Goal: Transaction & Acquisition: Purchase product/service

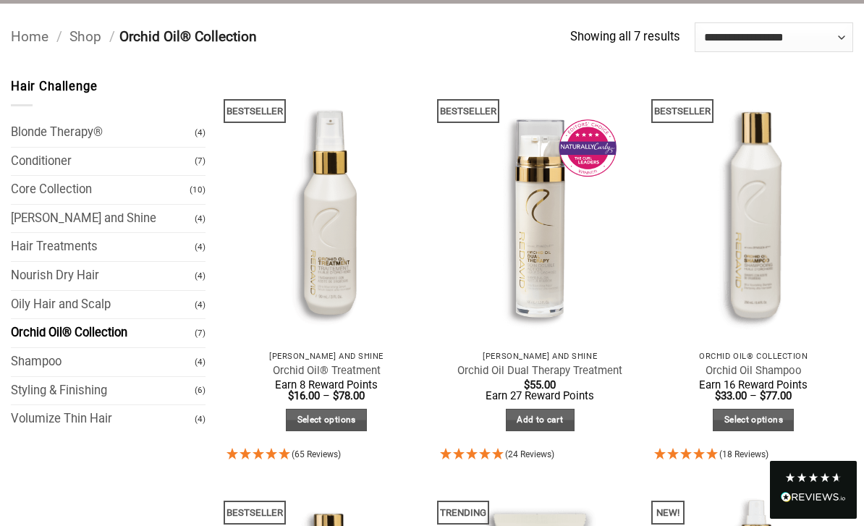
scroll to position [141, 0]
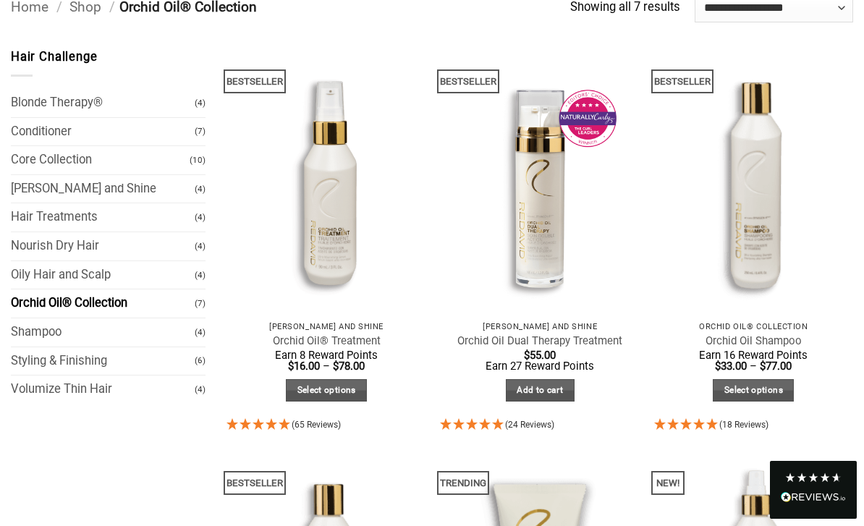
click at [336, 391] on link "Select options" at bounding box center [326, 390] width 81 height 22
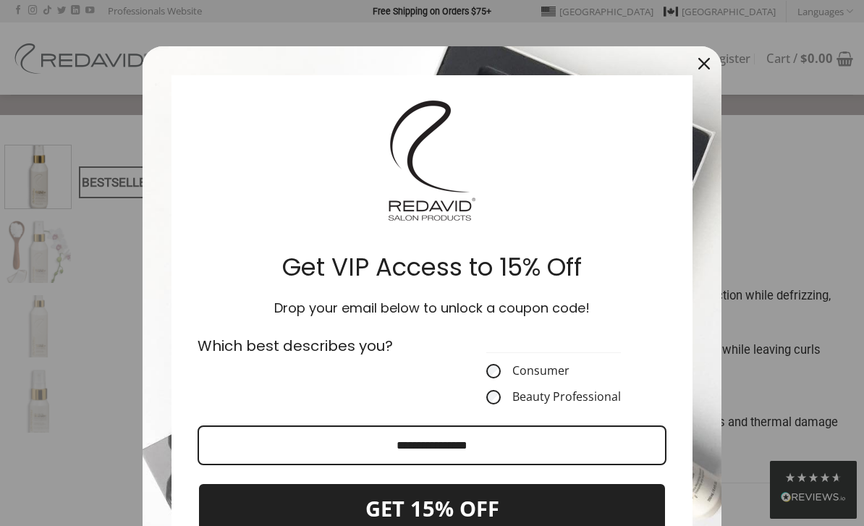
click at [540, 370] on label "Consumer" at bounding box center [553, 371] width 135 height 14
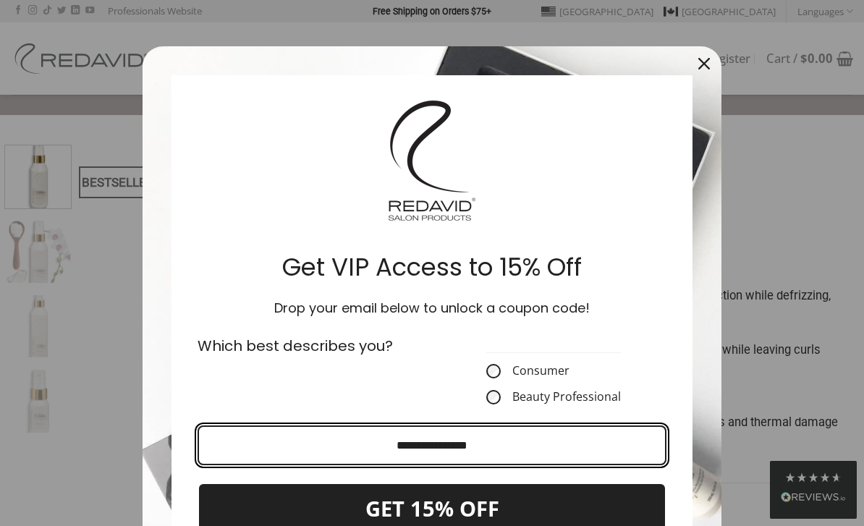
click at [522, 446] on input "Email field" at bounding box center [432, 445] width 469 height 40
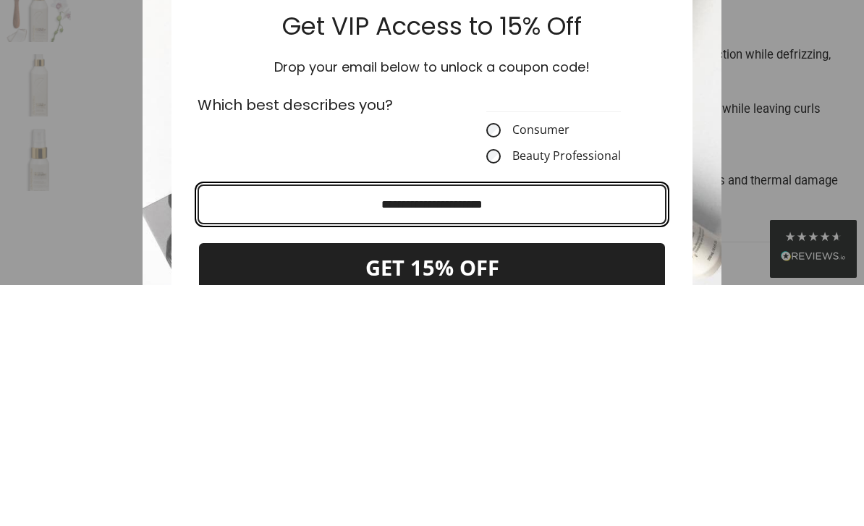
type input "**********"
click at [432, 483] on button "GET 15% OFF" at bounding box center [432, 509] width 469 height 53
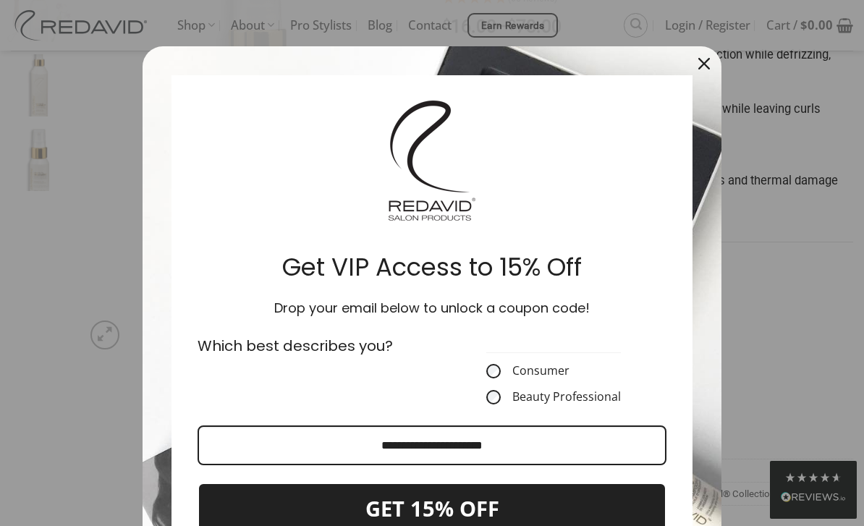
scroll to position [208, 0]
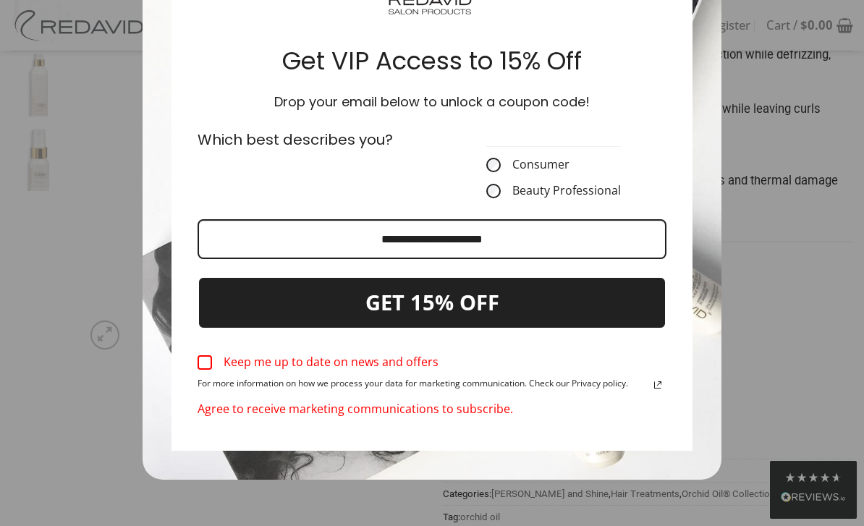
click at [540, 305] on button "GET 15% OFF" at bounding box center [432, 302] width 469 height 53
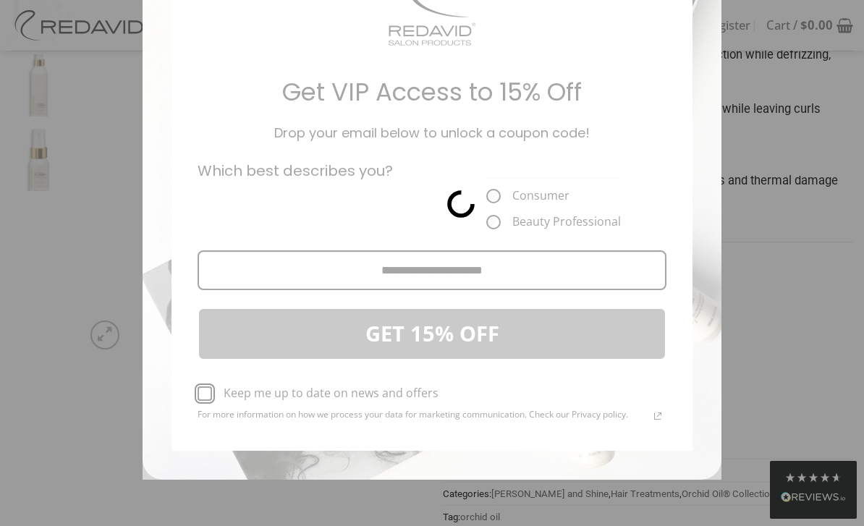
scroll to position [177, 0]
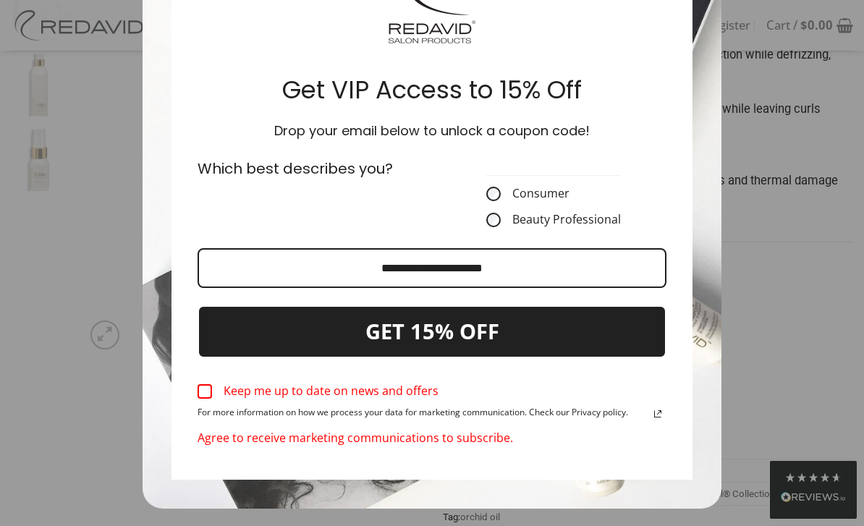
click at [475, 341] on button "GET 15% OFF" at bounding box center [432, 331] width 469 height 53
click at [208, 397] on div "Marketing offer form" at bounding box center [205, 391] width 14 height 14
click at [529, 350] on button "GET 15% OFF" at bounding box center [432, 331] width 469 height 53
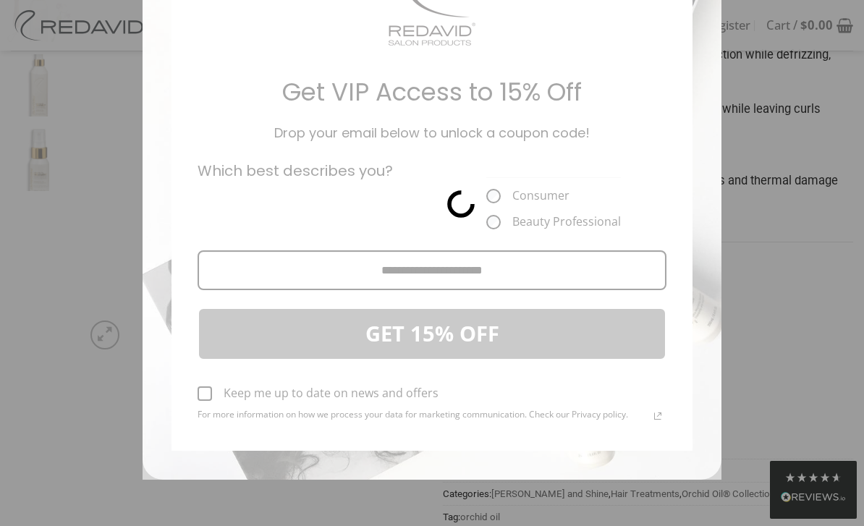
scroll to position [0, 0]
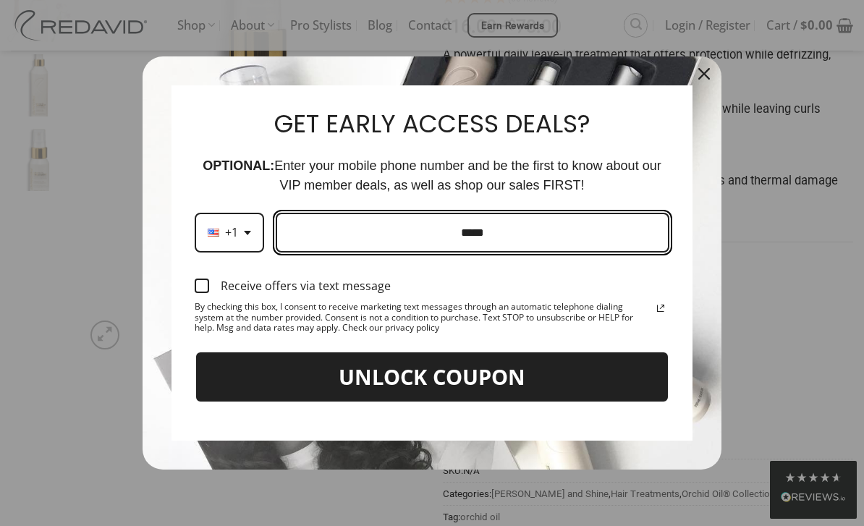
click at [412, 221] on input "Phone number field" at bounding box center [473, 233] width 394 height 40
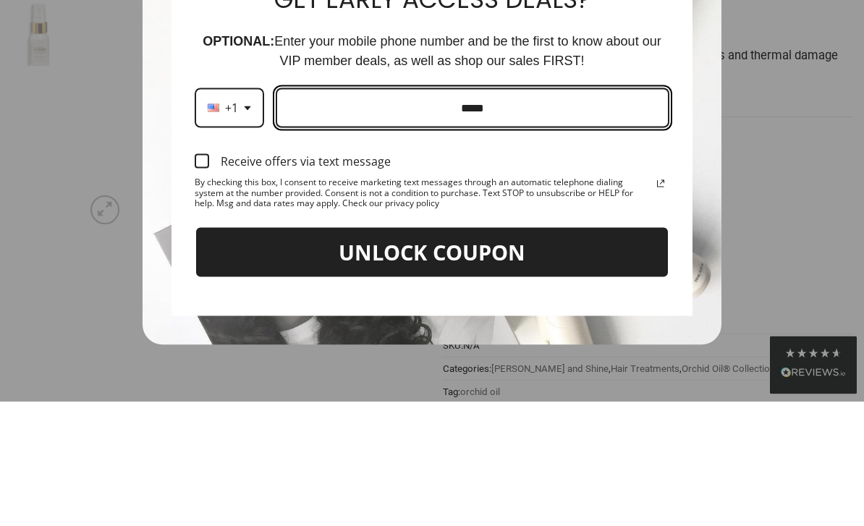
type input "**********"
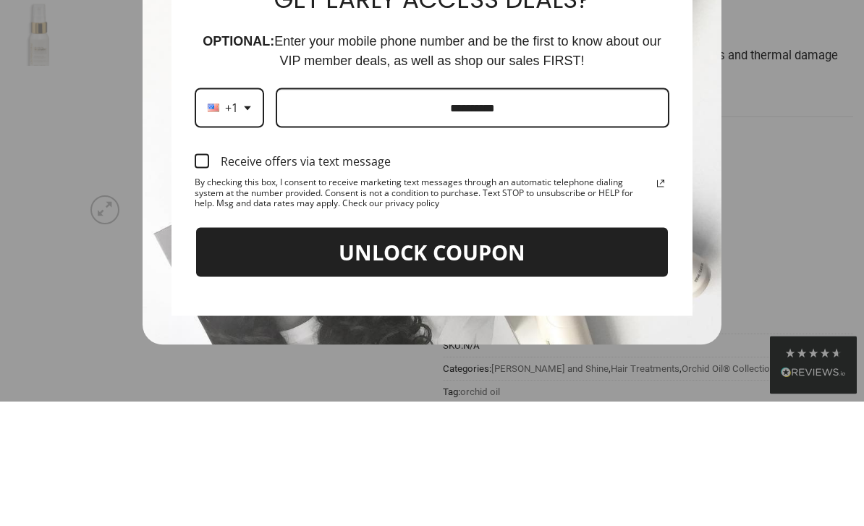
scroll to position [366, 0]
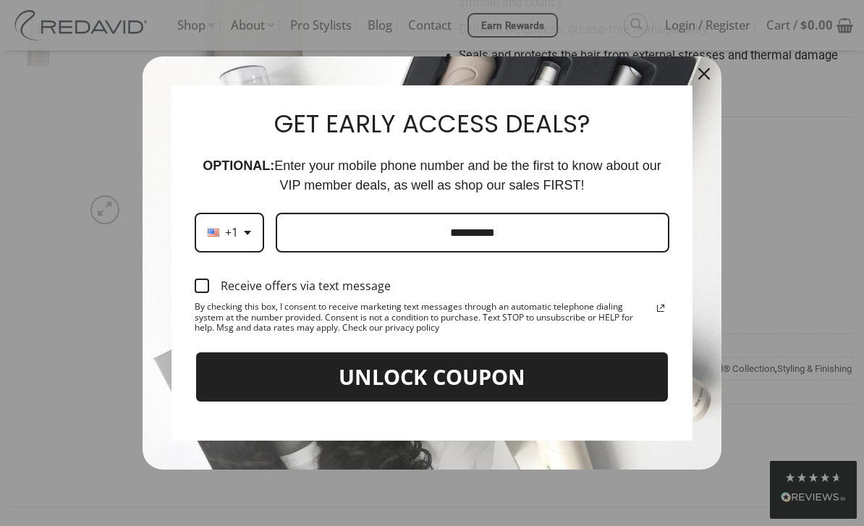
click at [369, 375] on button "UNLOCK COUPON" at bounding box center [432, 377] width 475 height 53
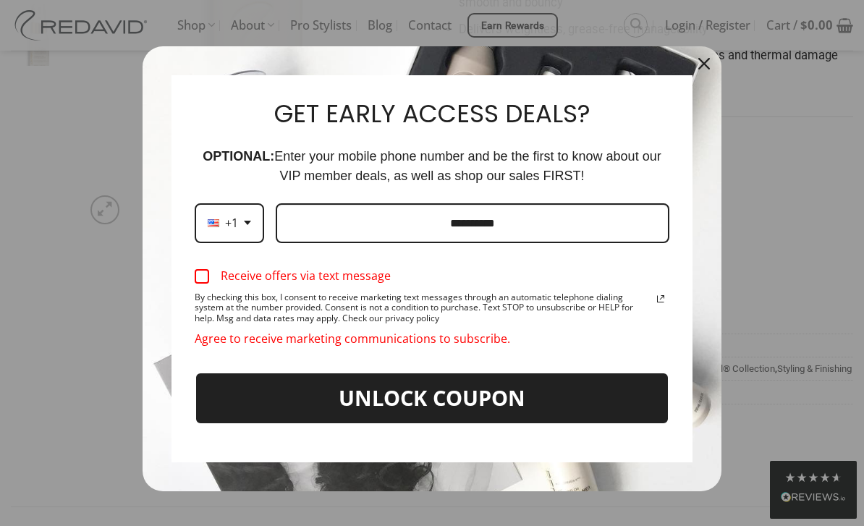
click at [205, 280] on div "Marketing offer form" at bounding box center [202, 276] width 14 height 14
click at [340, 393] on button "UNLOCK COUPON" at bounding box center [432, 398] width 475 height 53
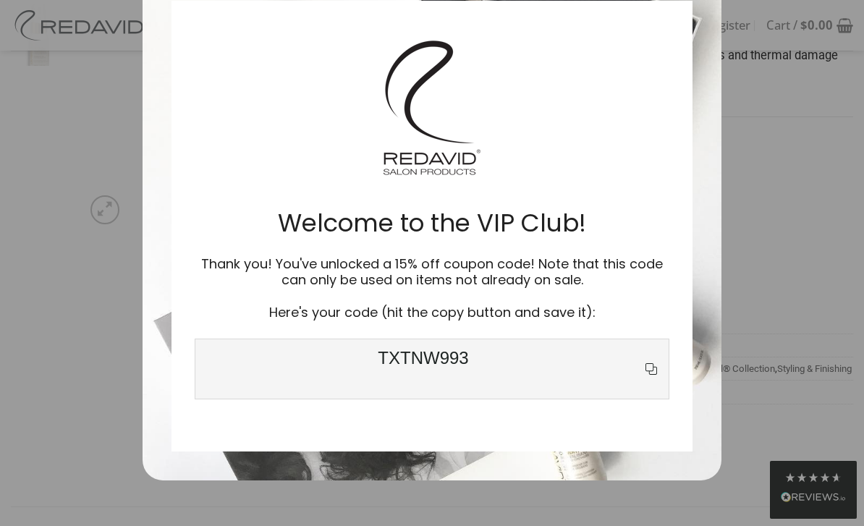
scroll to position [73, 0]
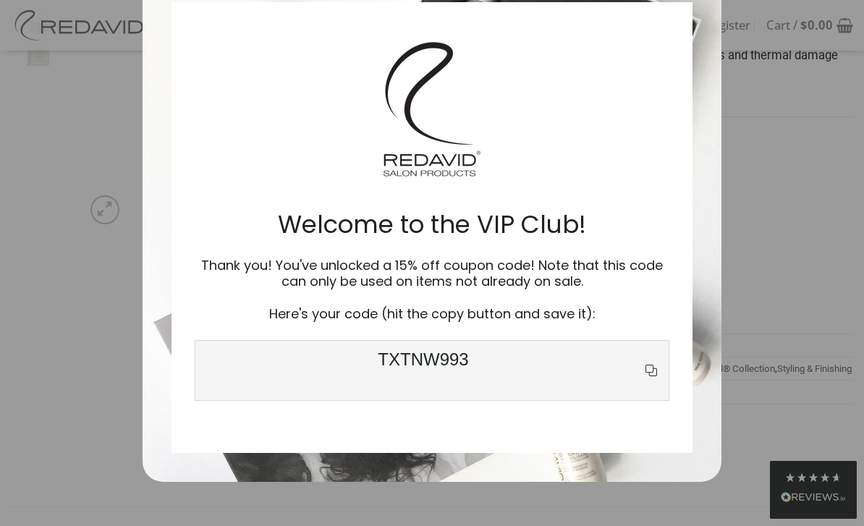
click at [651, 371] on icon "copy icon" at bounding box center [650, 370] width 17 height 17
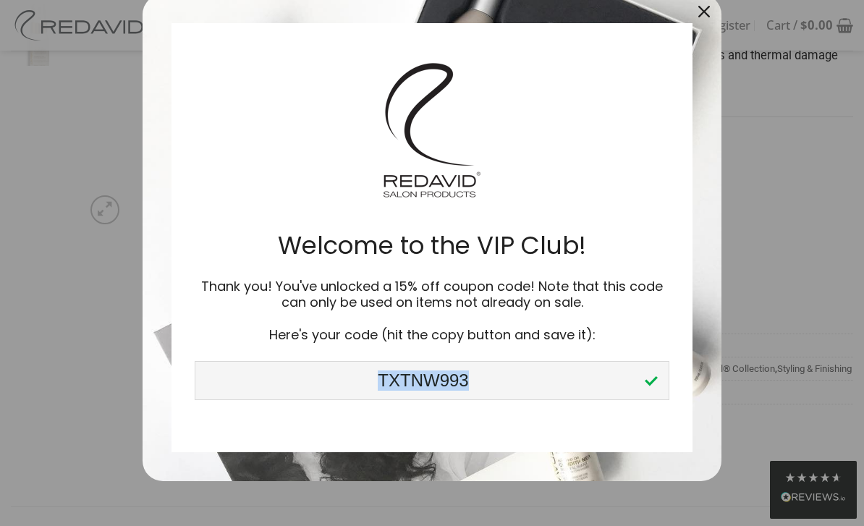
click at [707, 11] on icon "close icon" at bounding box center [704, 12] width 12 height 12
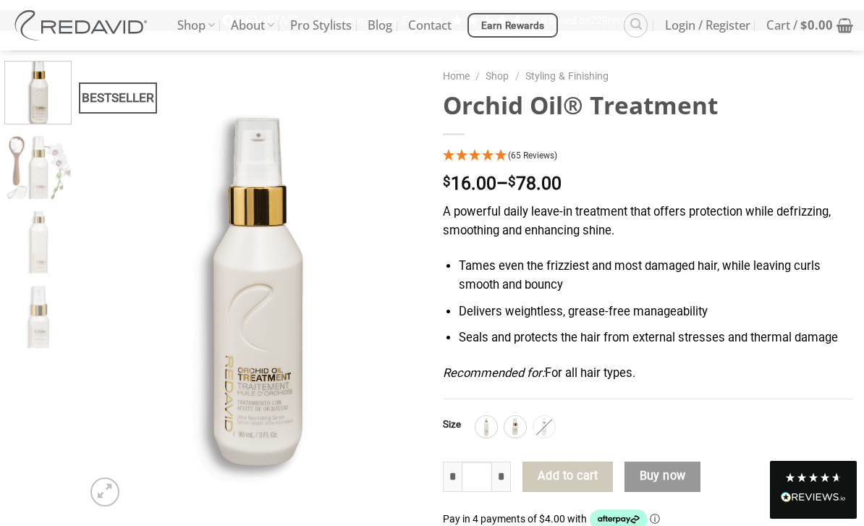
scroll to position [85, 0]
click at [515, 423] on img at bounding box center [515, 426] width 19 height 19
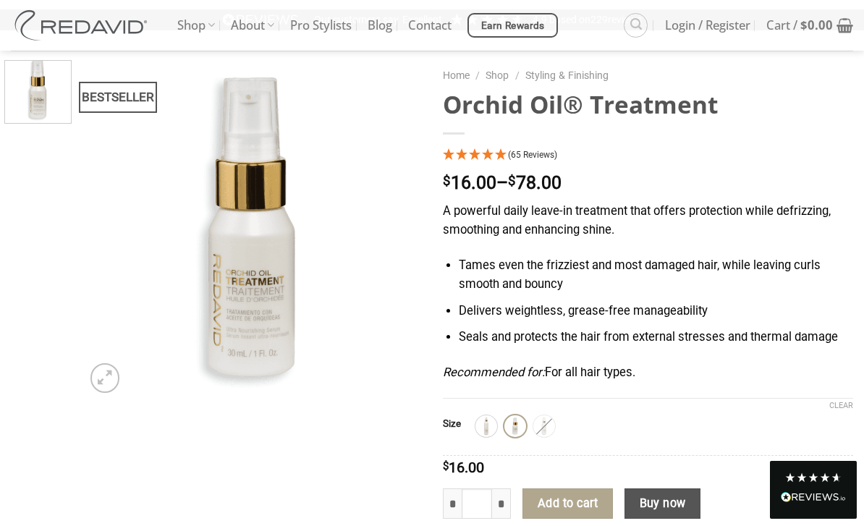
click at [485, 420] on img at bounding box center [486, 426] width 19 height 19
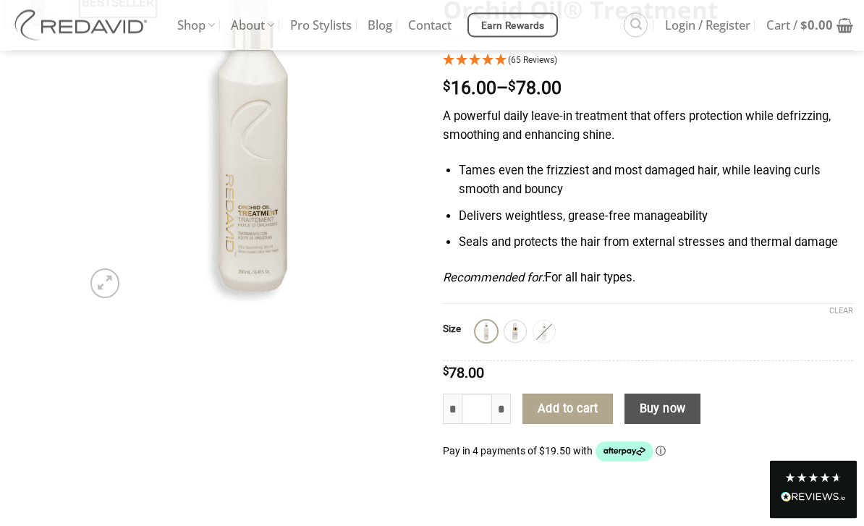
scroll to position [179, 0]
click at [569, 412] on button "Add to cart" at bounding box center [567, 409] width 90 height 30
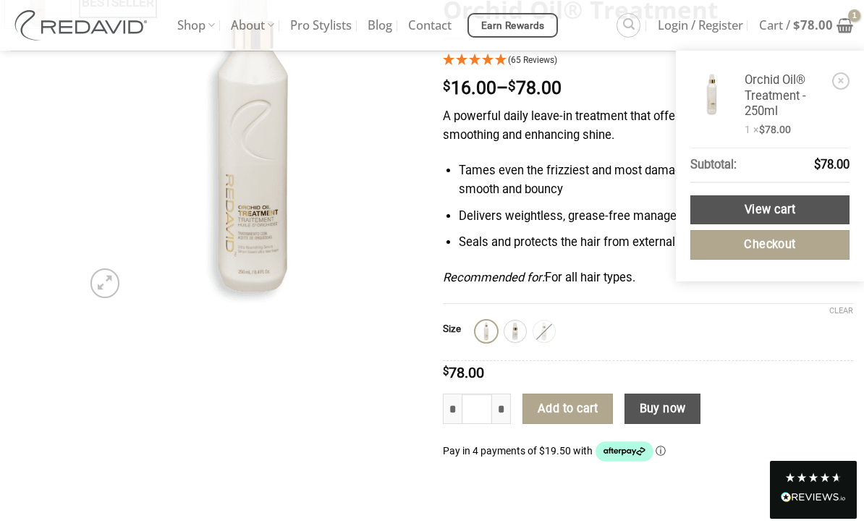
click at [841, 213] on link "View cart" at bounding box center [769, 210] width 159 height 30
click at [798, 213] on link "View cart" at bounding box center [769, 210] width 159 height 30
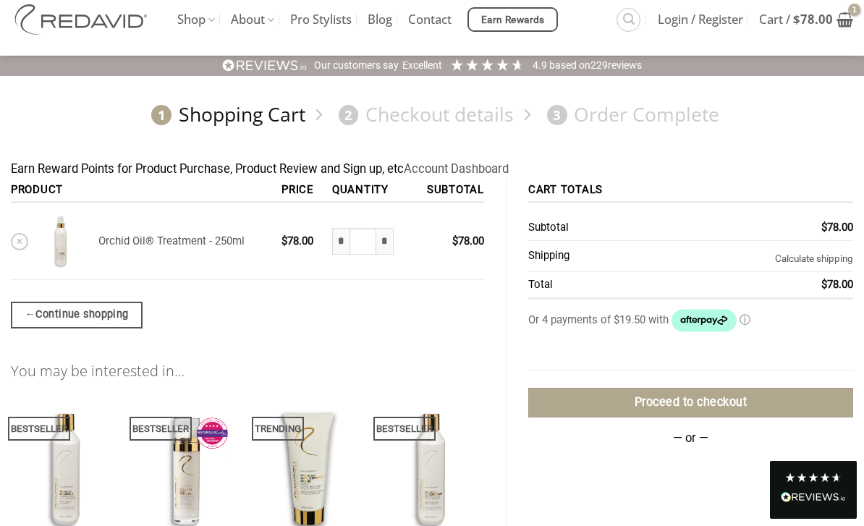
scroll to position [246, 0]
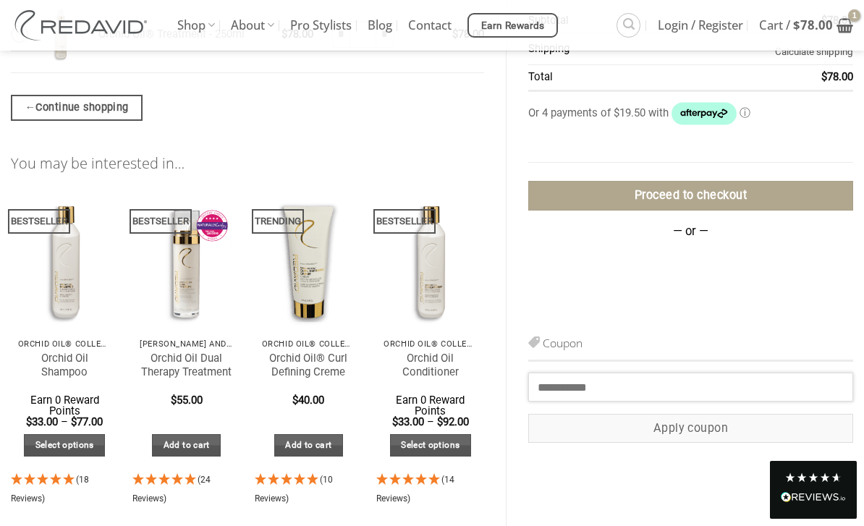
click at [592, 390] on input "Coupon:" at bounding box center [690, 387] width 325 height 29
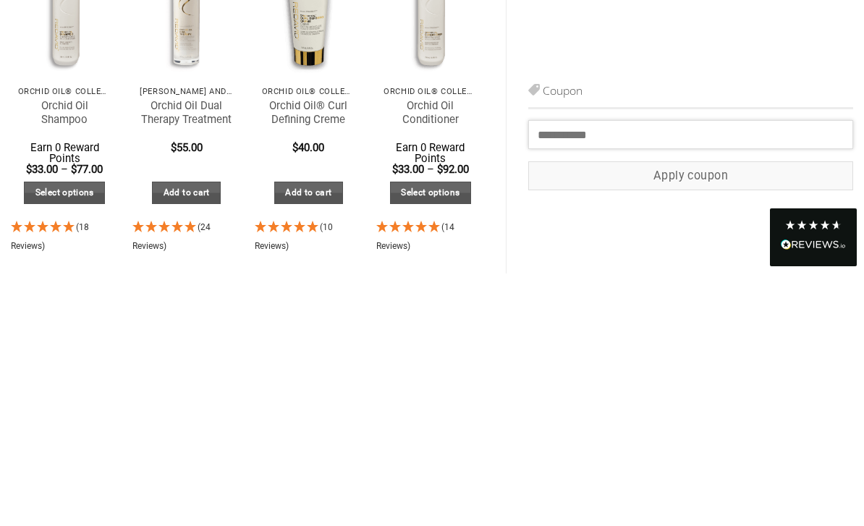
paste input "********"
type input "********"
click at [727, 414] on button "Apply coupon" at bounding box center [690, 429] width 325 height 30
